Goal: Information Seeking & Learning: Learn about a topic

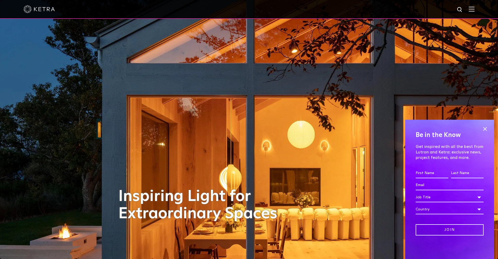
click at [487, 124] on div "Be in the Know Get inspired with all the best from Lutron and Ketra: exclusive …" at bounding box center [449, 189] width 89 height 139
click at [487, 126] on span at bounding box center [485, 129] width 8 height 8
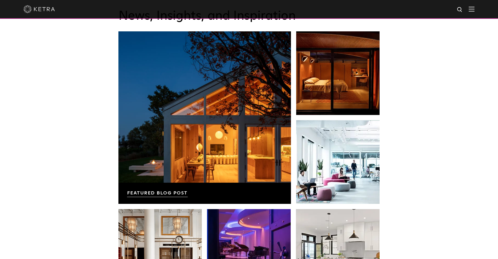
scroll to position [882, 0]
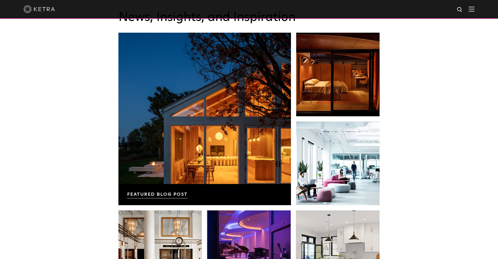
click at [475, 8] on img at bounding box center [472, 9] width 6 height 5
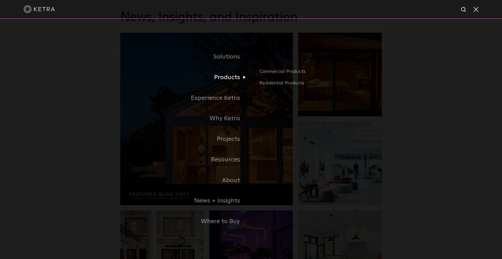
click at [227, 77] on link "Products" at bounding box center [185, 77] width 131 height 21
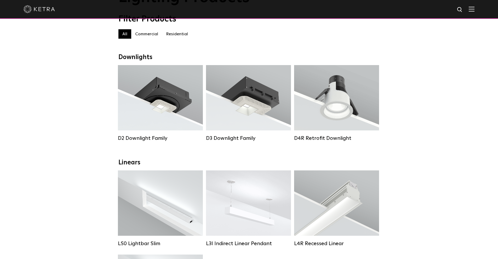
scroll to position [52, 0]
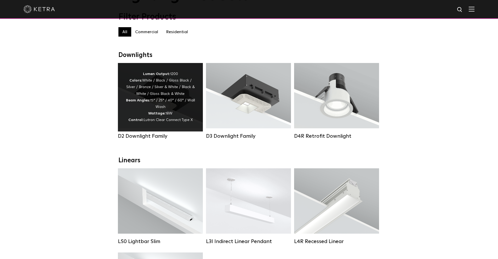
click at [163, 107] on div "Lumen Output: 1200 Colors: White / Black / Gloss Black / Silver / Bronze / Silv…" at bounding box center [160, 97] width 69 height 53
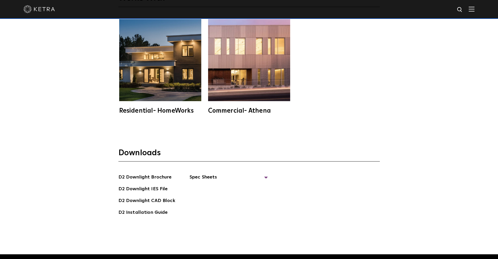
scroll to position [1468, 0]
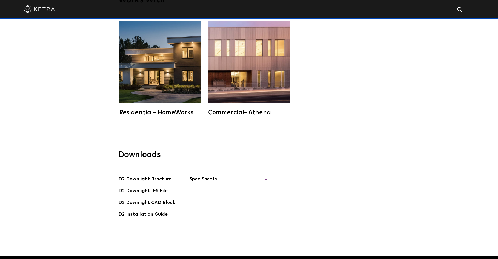
click at [173, 72] on img at bounding box center [160, 62] width 82 height 82
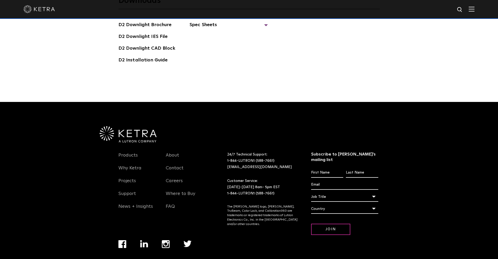
scroll to position [1625, 0]
